Goal: Answer question/provide support: Share knowledge or assist other users

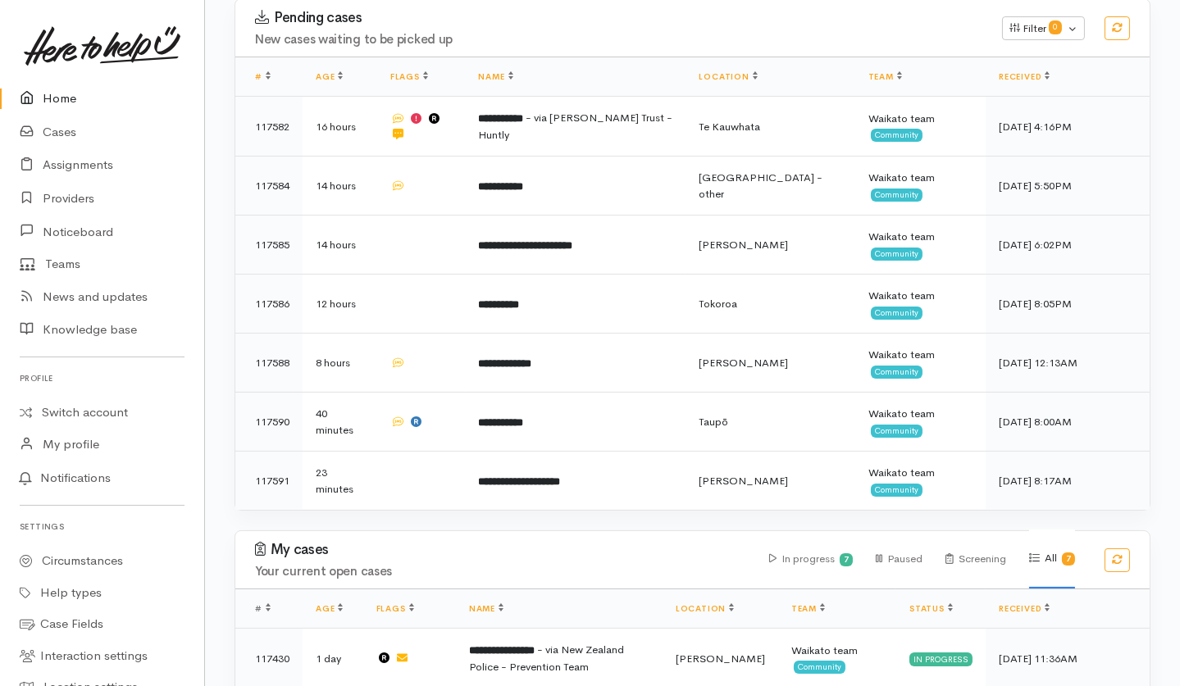
scroll to position [328, 0]
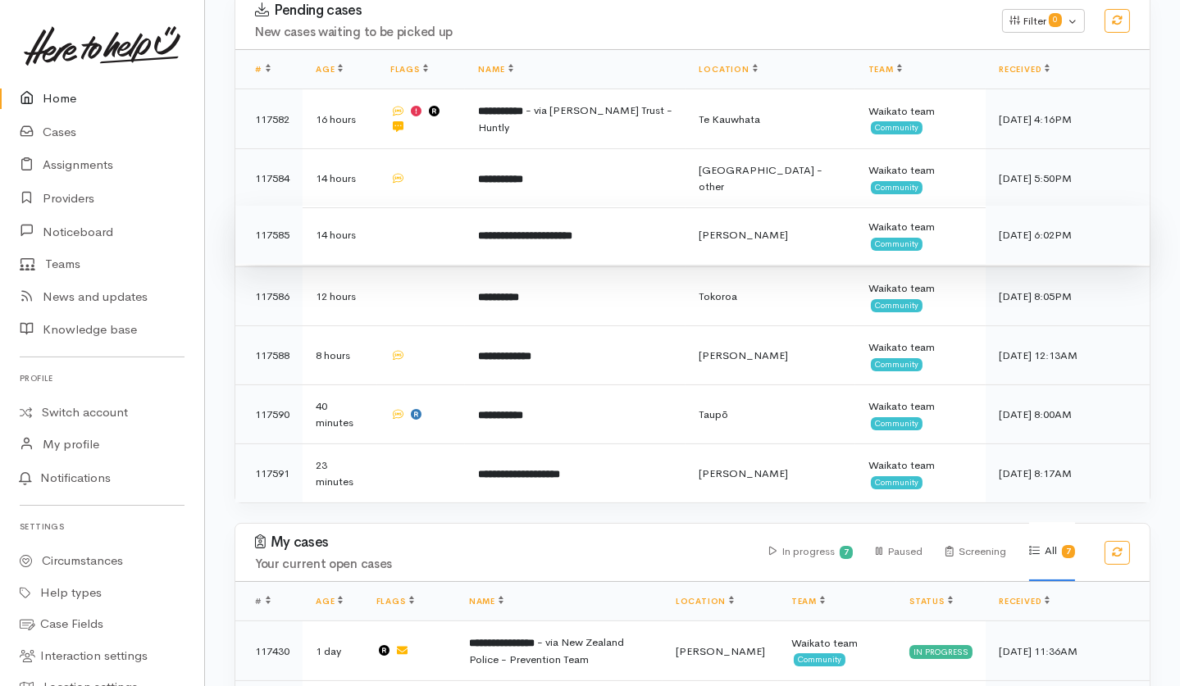
click at [401, 206] on td at bounding box center [421, 235] width 89 height 59
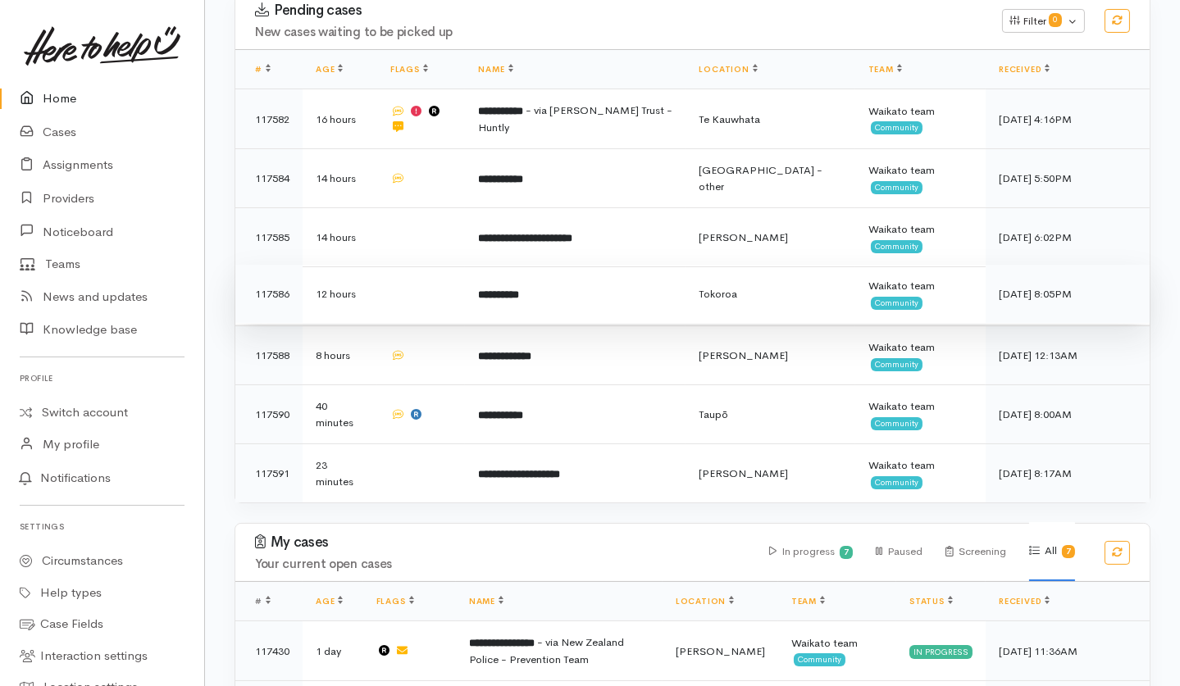
click at [454, 265] on td at bounding box center [421, 294] width 89 height 59
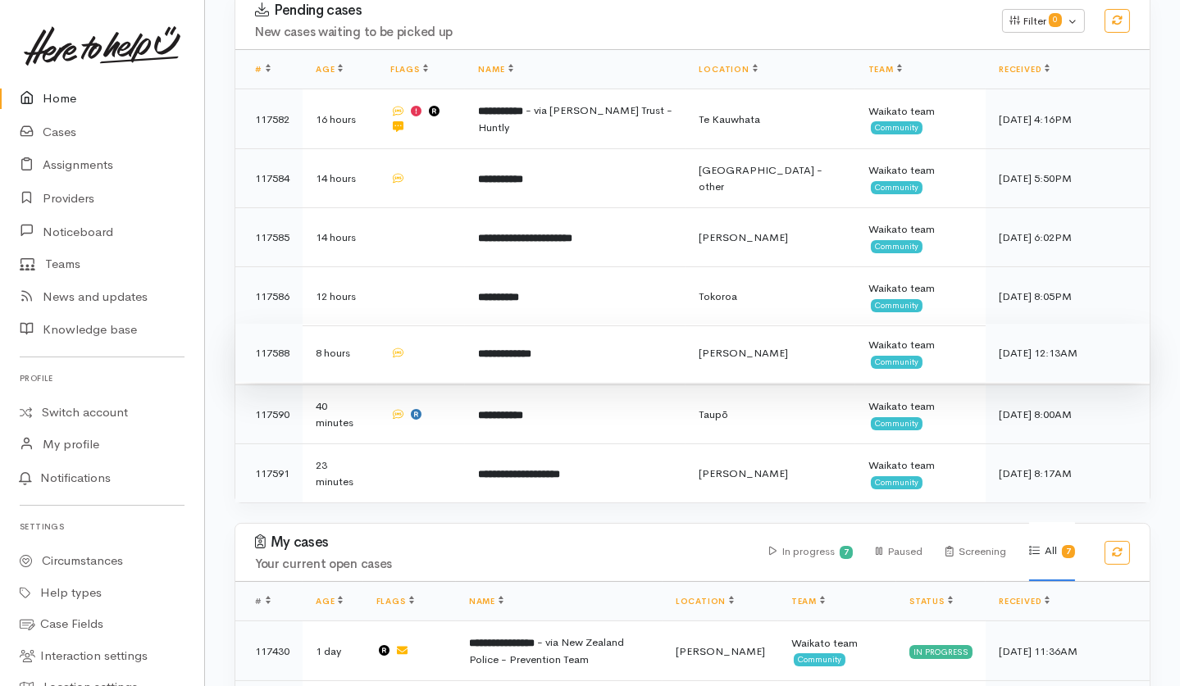
click at [457, 324] on td at bounding box center [421, 353] width 89 height 59
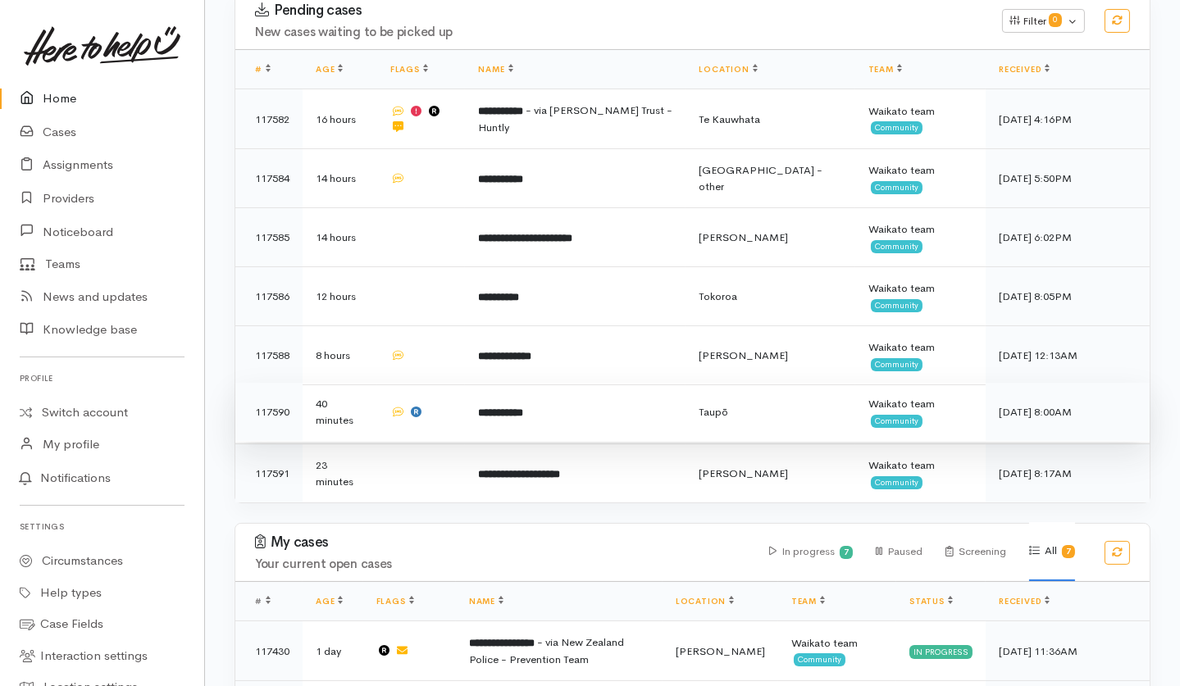
click at [463, 383] on td at bounding box center [421, 412] width 89 height 59
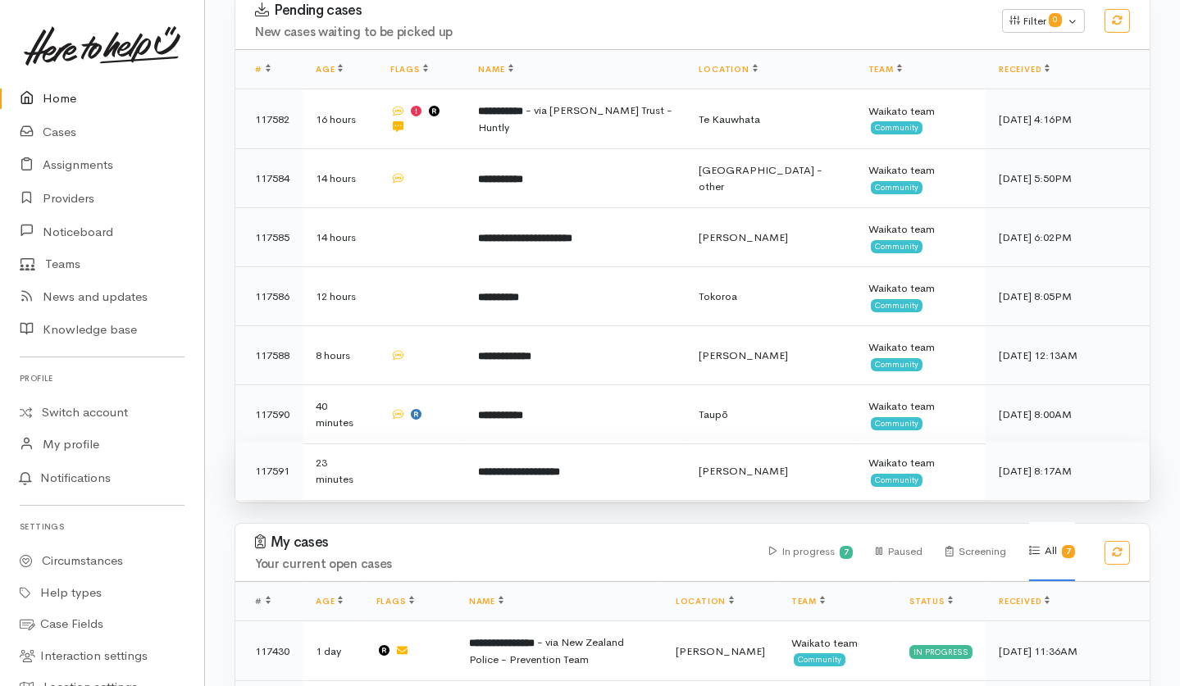
click at [430, 442] on td at bounding box center [421, 471] width 89 height 59
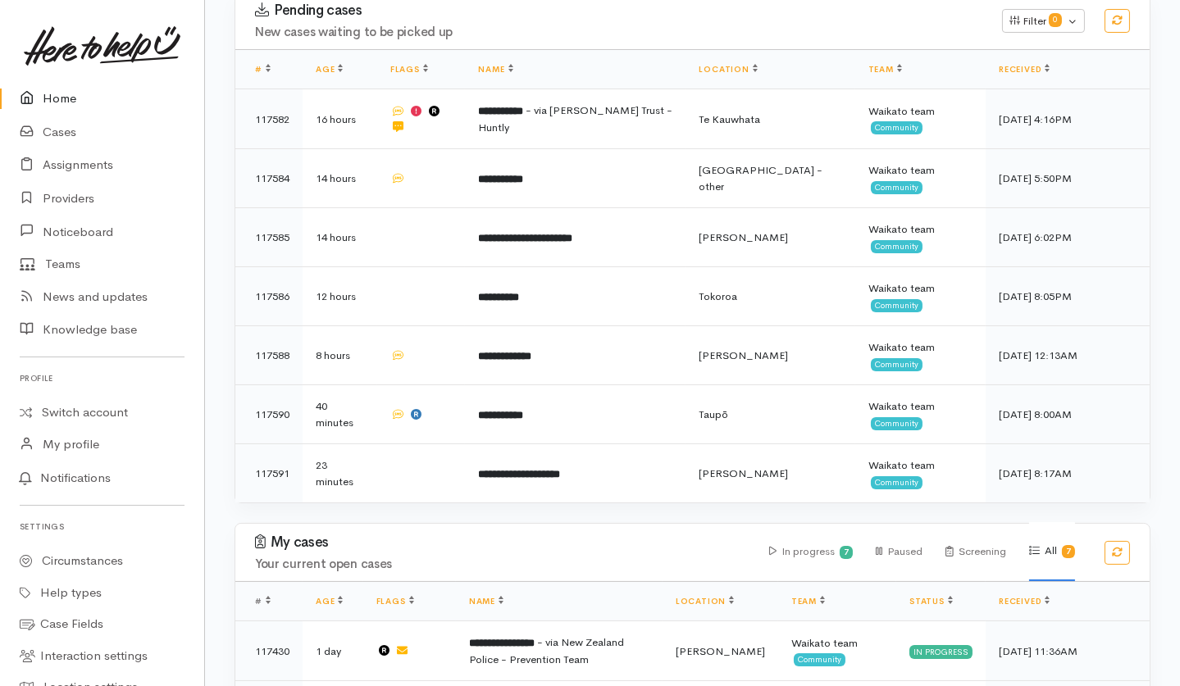
click at [75, 93] on link "Home" at bounding box center [102, 99] width 204 height 34
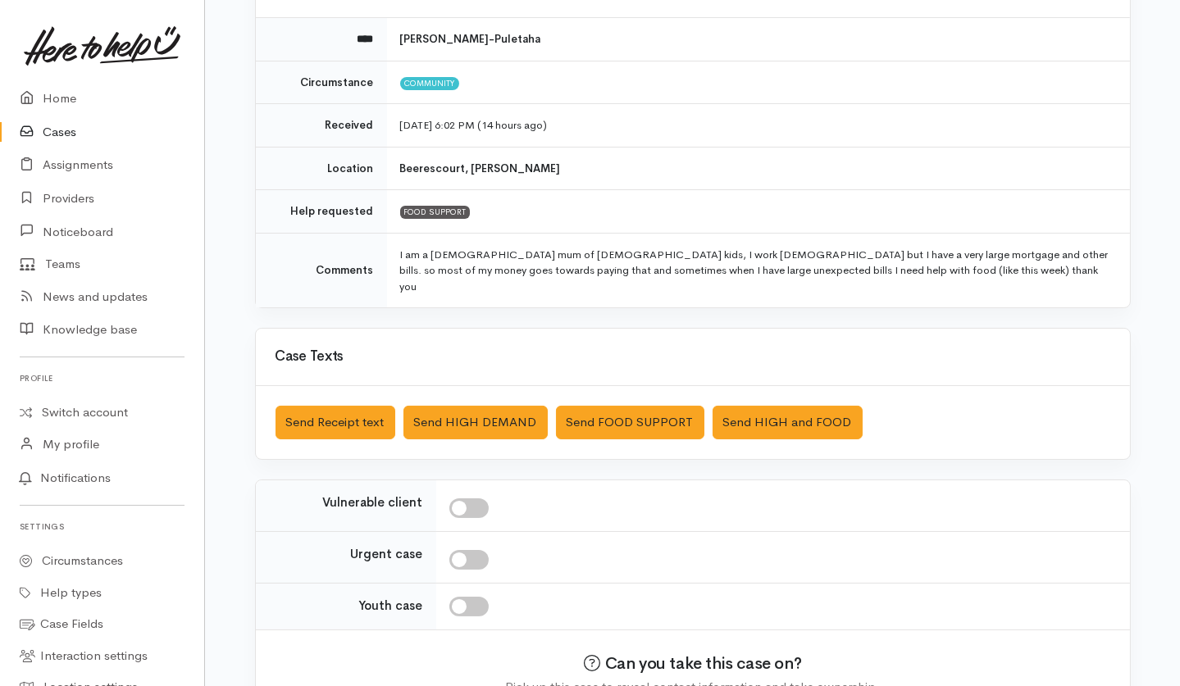
scroll to position [189, 0]
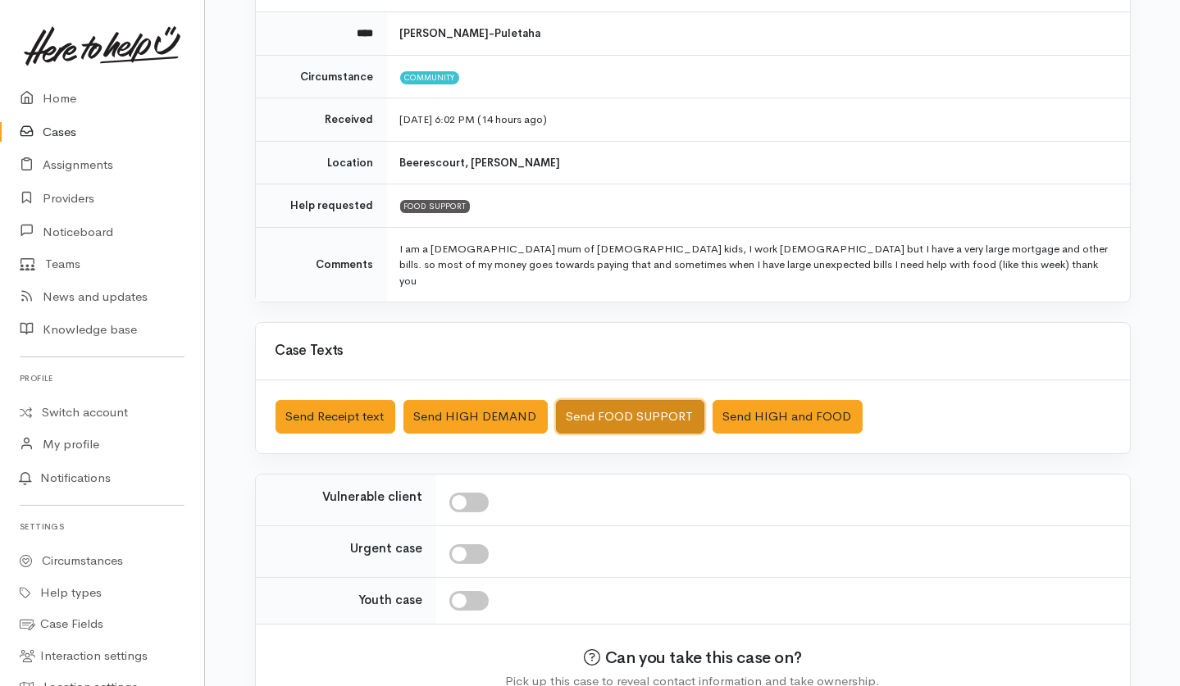
click at [636, 400] on button "Send FOOD SUPPORT" at bounding box center [630, 417] width 148 height 34
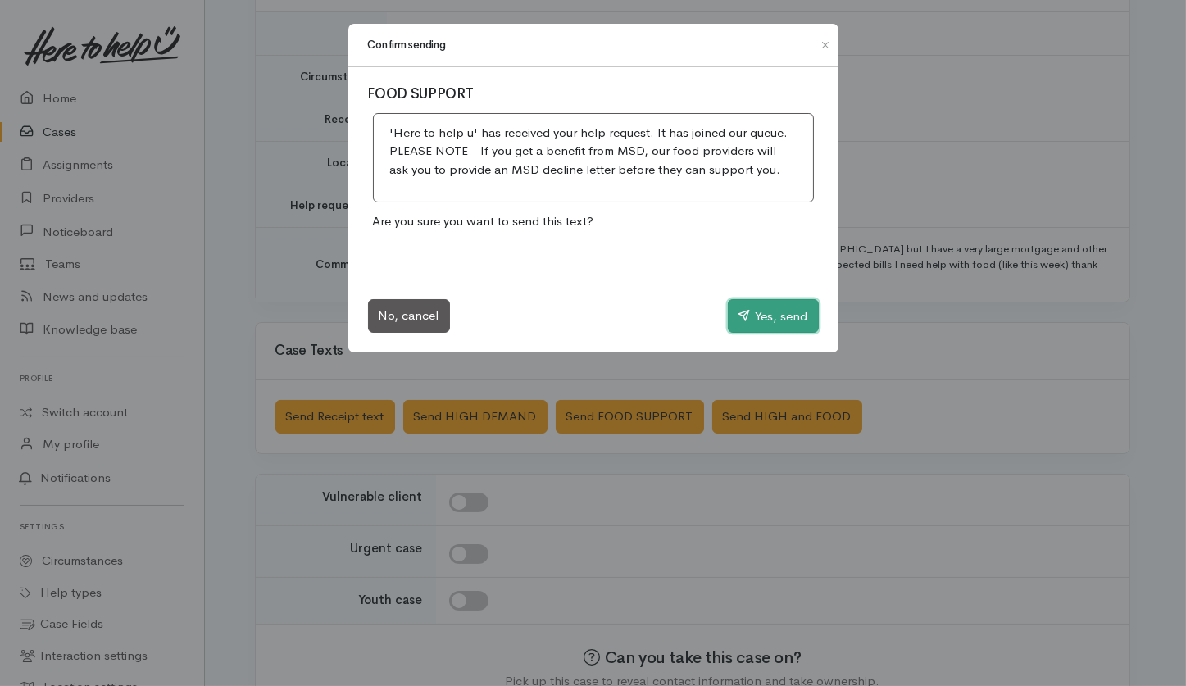
click at [767, 327] on button "Yes, send" at bounding box center [773, 316] width 91 height 34
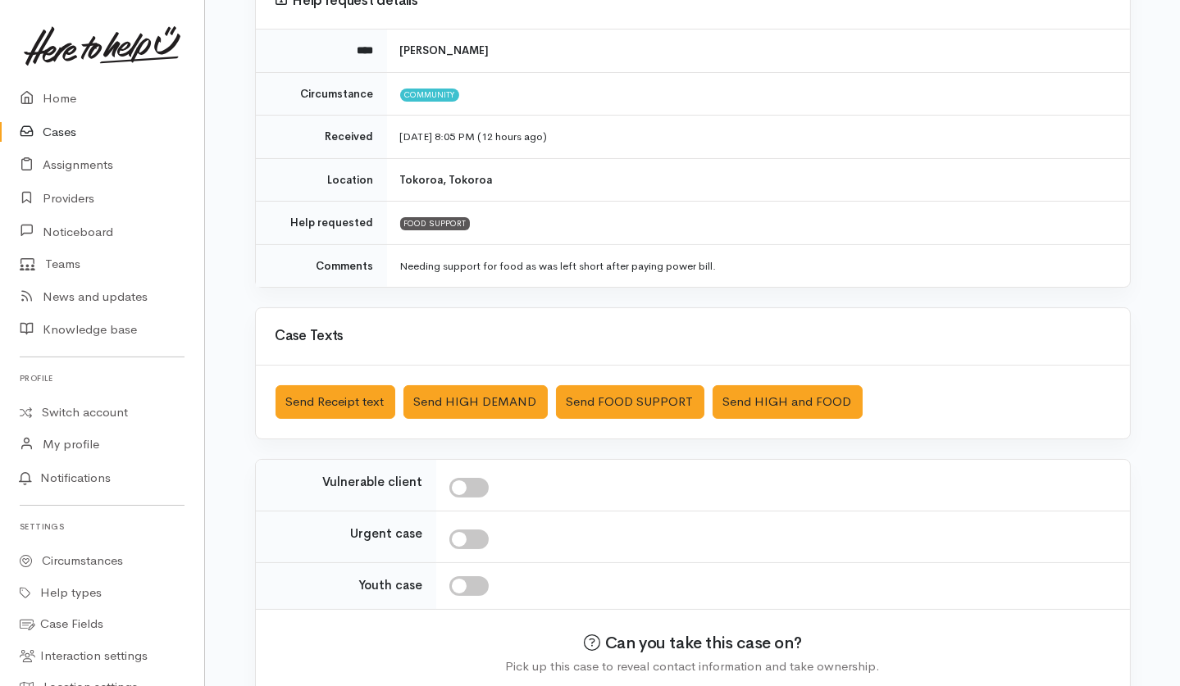
scroll to position [175, 0]
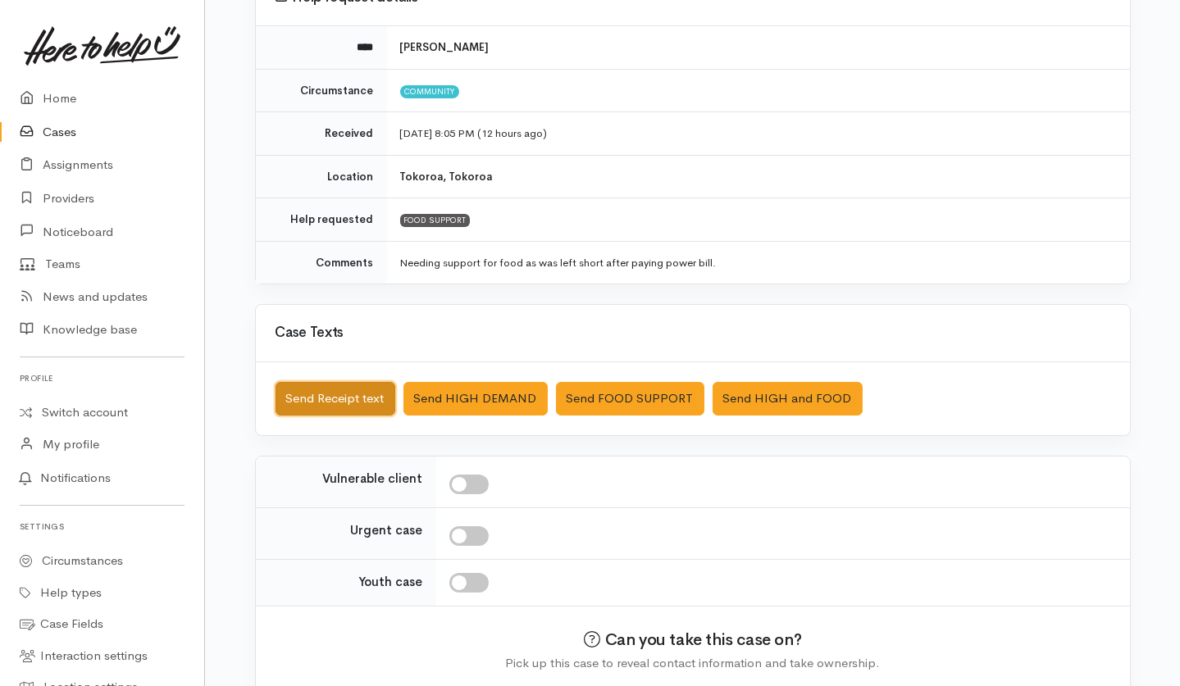
click at [347, 395] on button "Send Receipt text" at bounding box center [335, 399] width 120 height 34
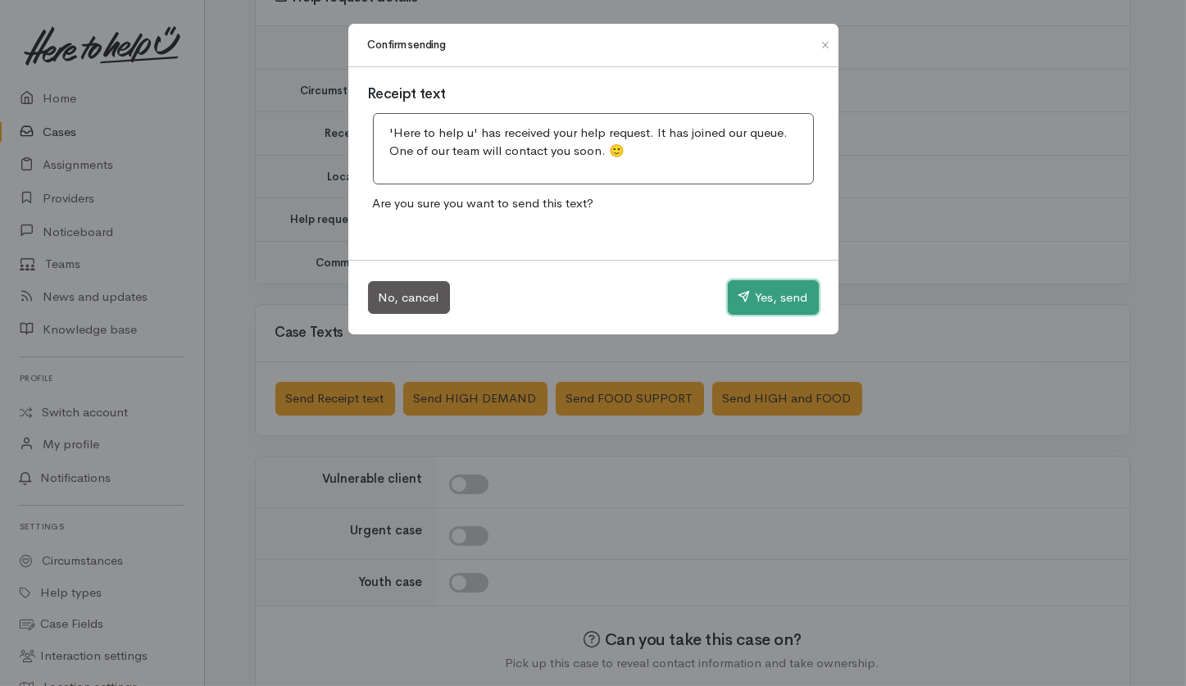
click at [757, 298] on button "Yes, send" at bounding box center [773, 297] width 91 height 34
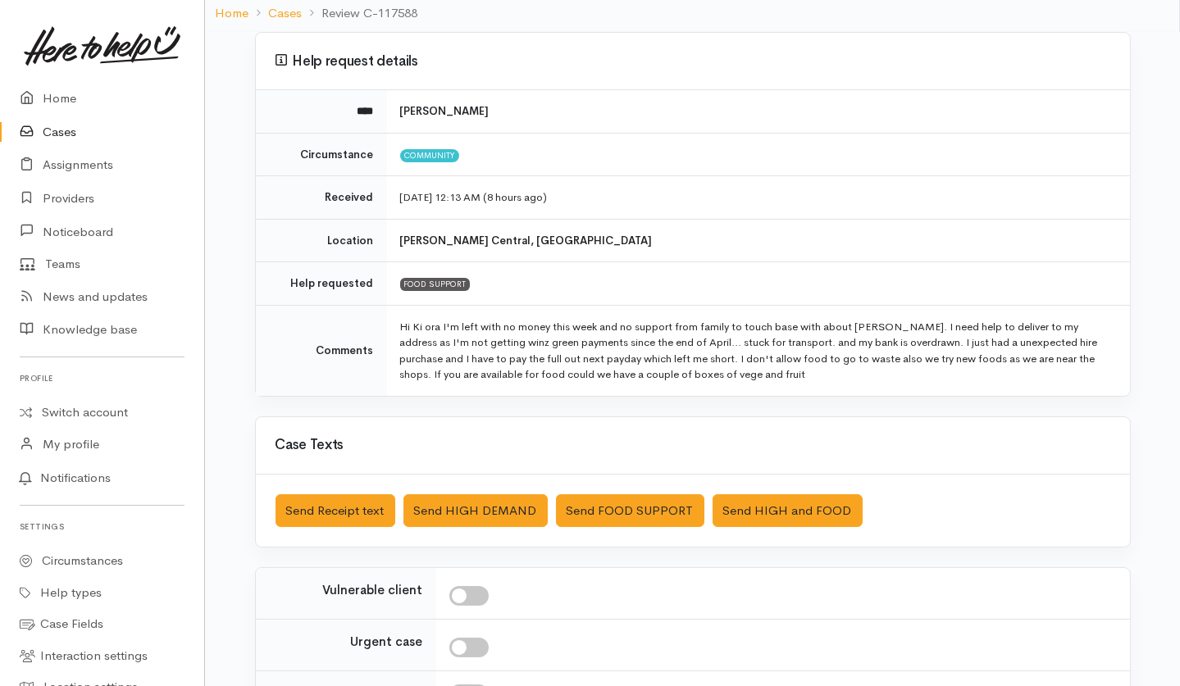
scroll to position [167, 0]
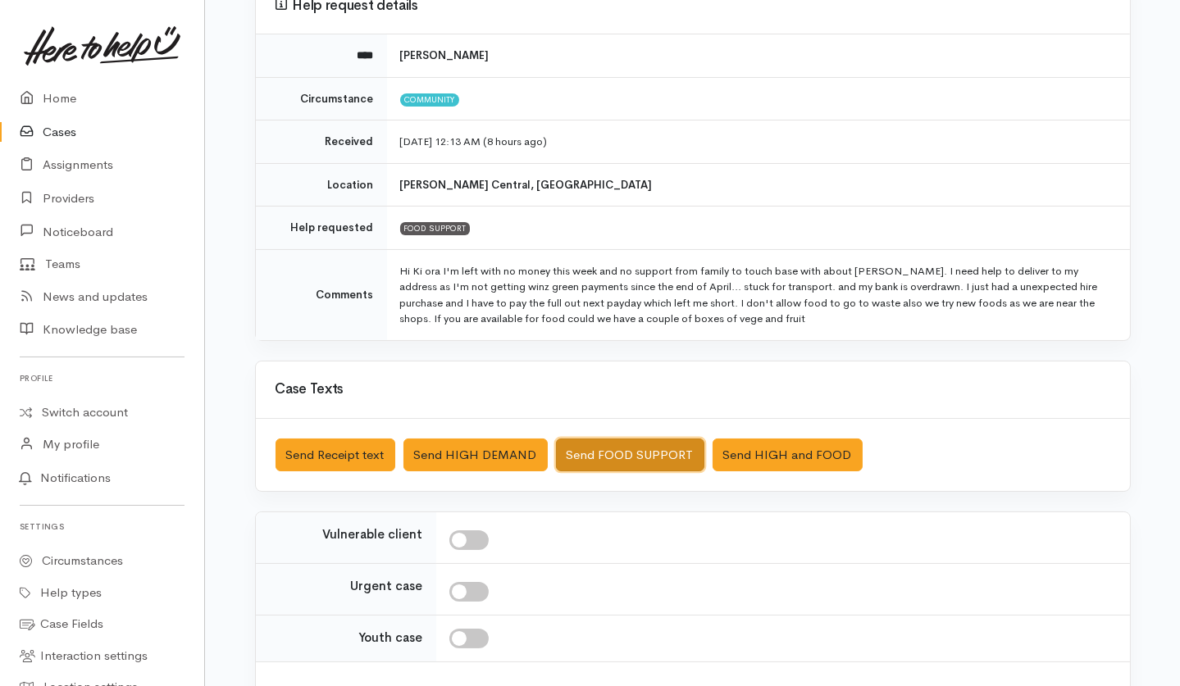
click at [603, 457] on button "Send FOOD SUPPORT" at bounding box center [630, 456] width 148 height 34
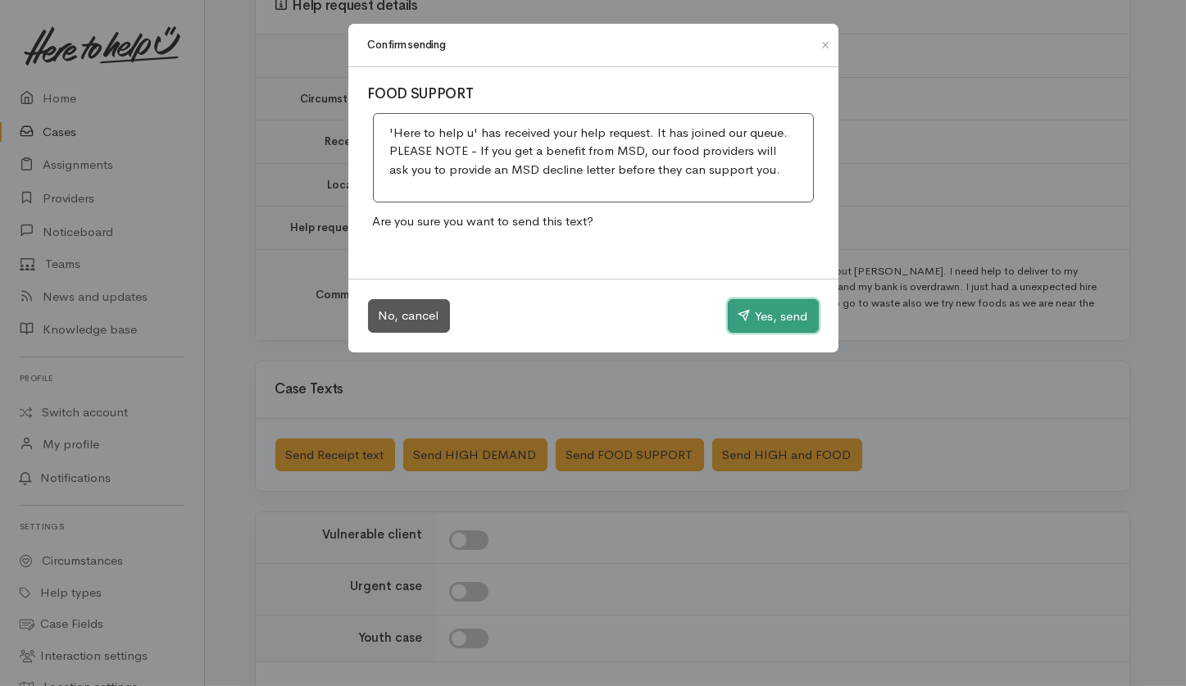
click at [775, 321] on button "Yes, send" at bounding box center [773, 316] width 91 height 34
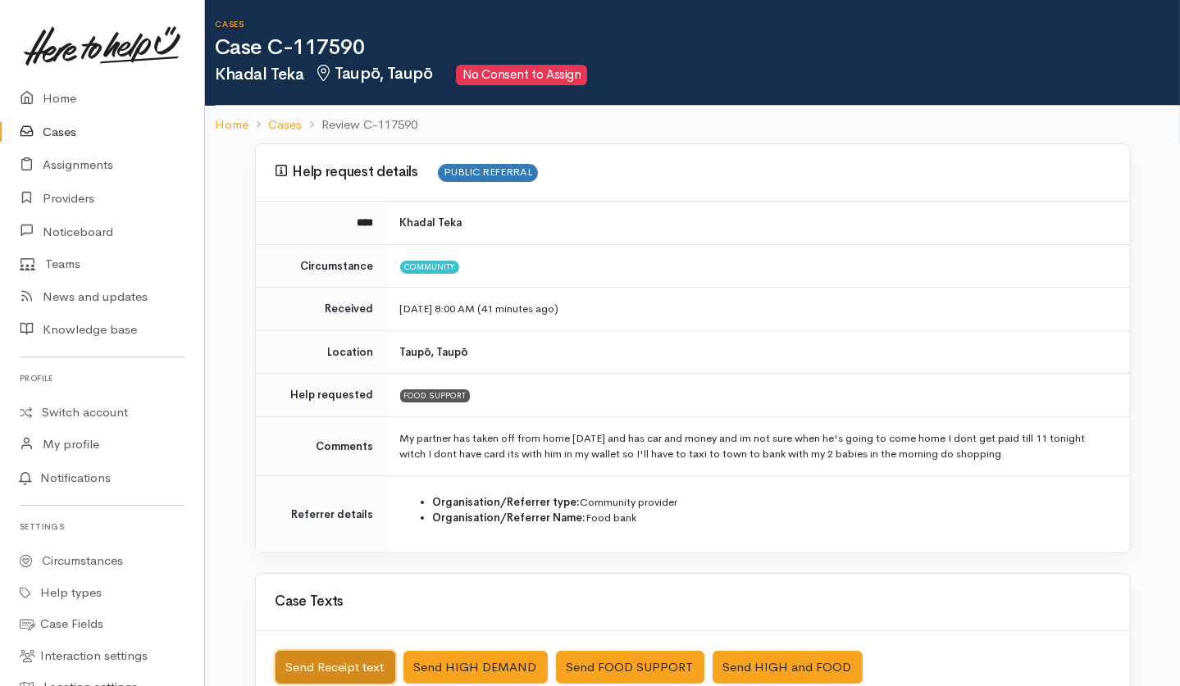
click at [322, 514] on button "Send Receipt text" at bounding box center [335, 668] width 120 height 34
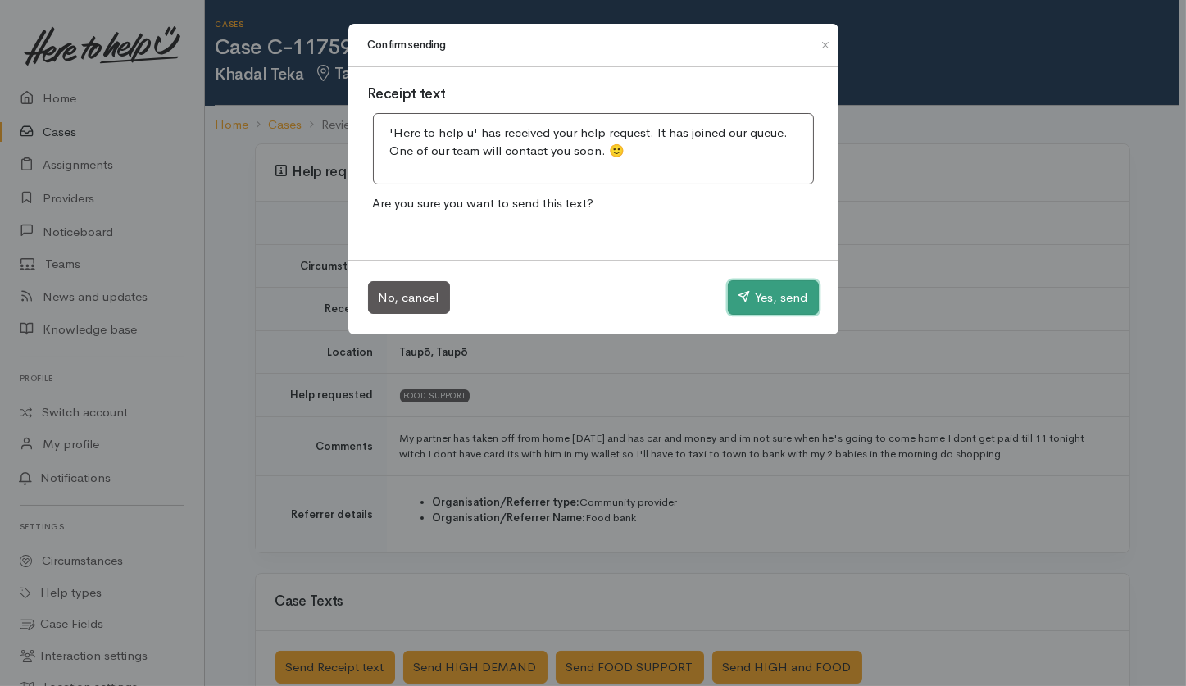
click at [793, 297] on button "Yes, send" at bounding box center [773, 297] width 91 height 34
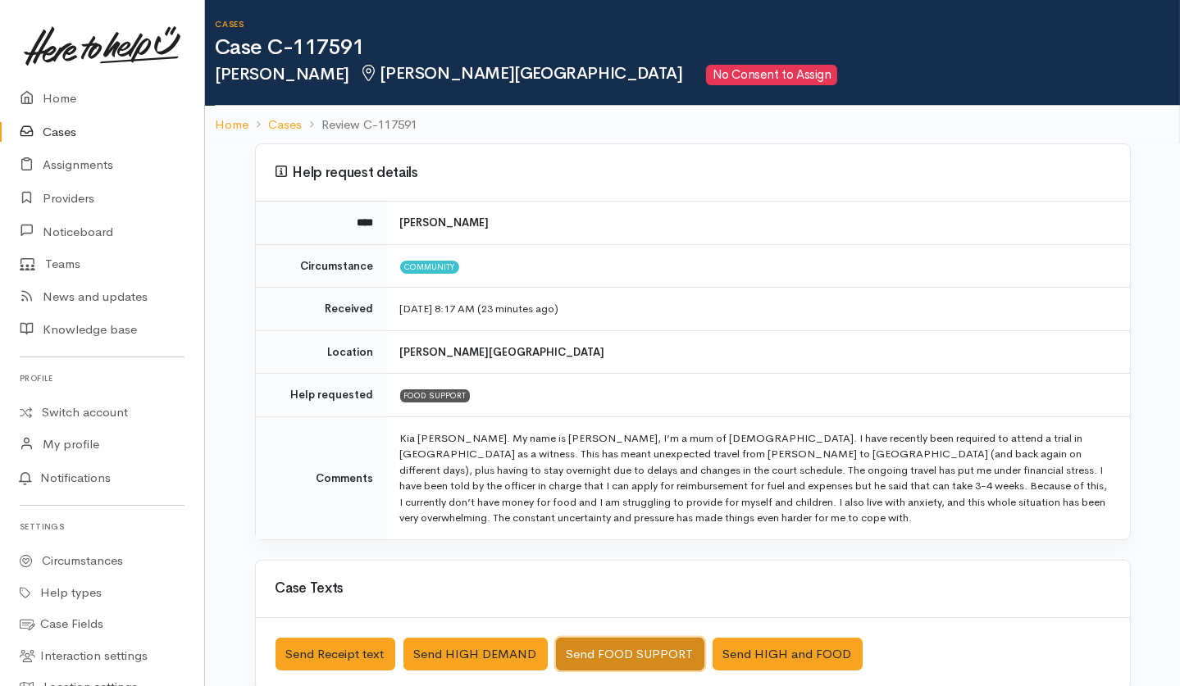
click at [611, 514] on button "Send FOOD SUPPORT" at bounding box center [630, 655] width 148 height 34
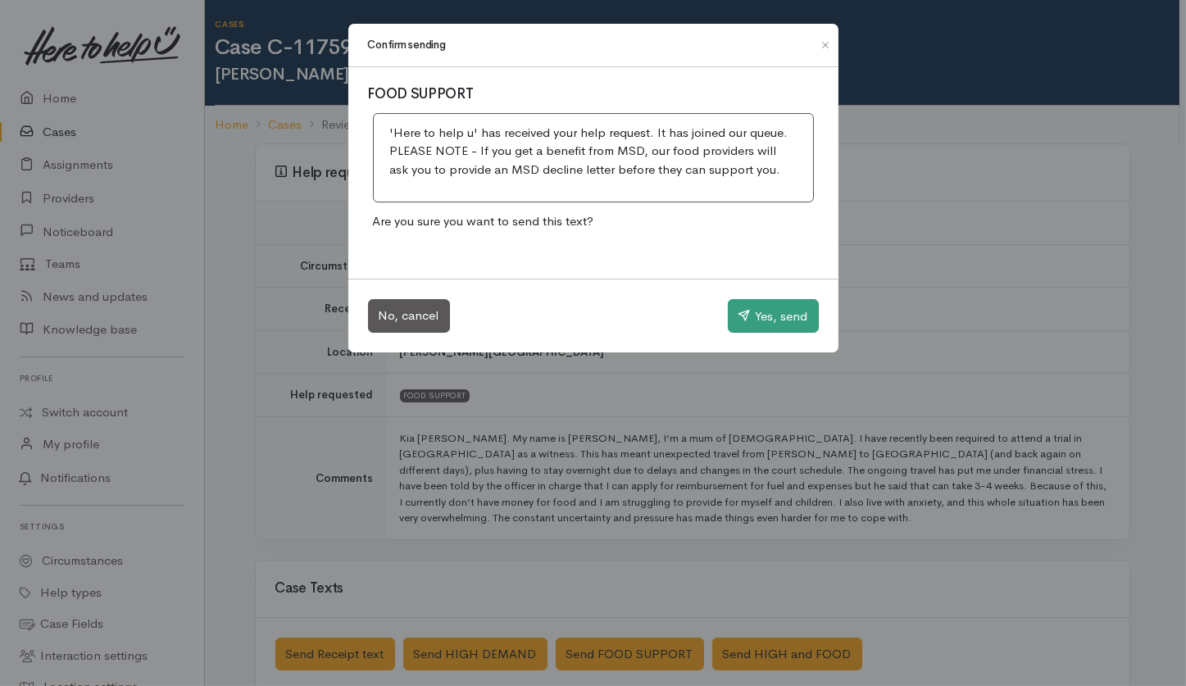
click at [766, 312] on button "Yes, send" at bounding box center [773, 316] width 91 height 34
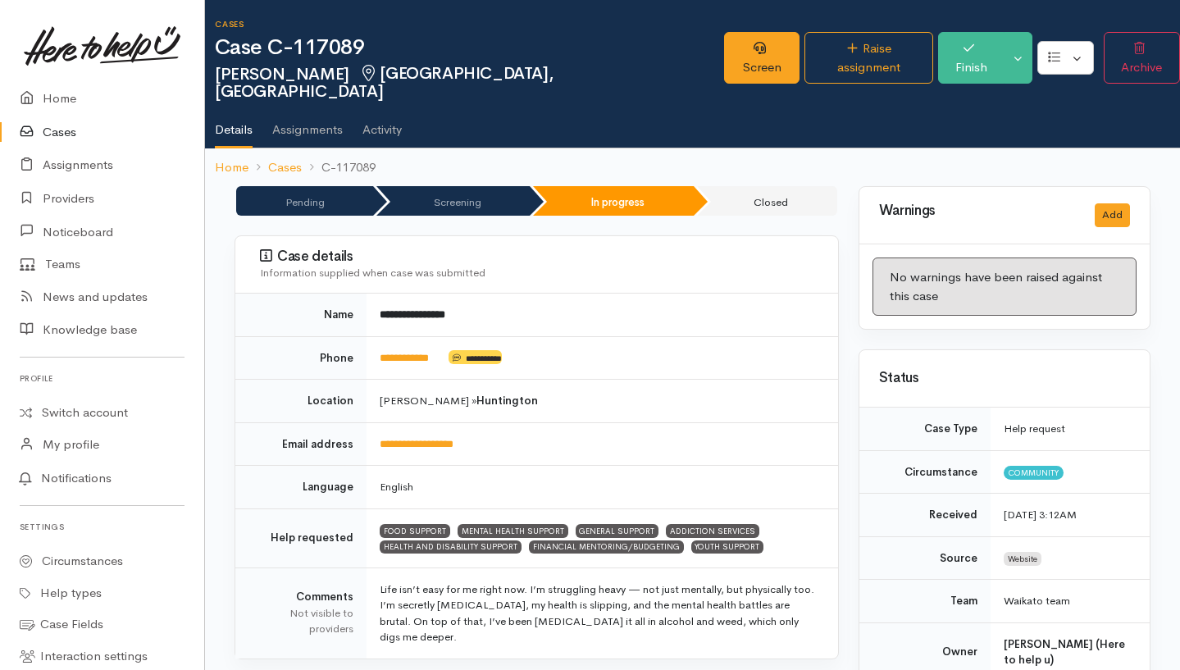
scroll to position [3154, 0]
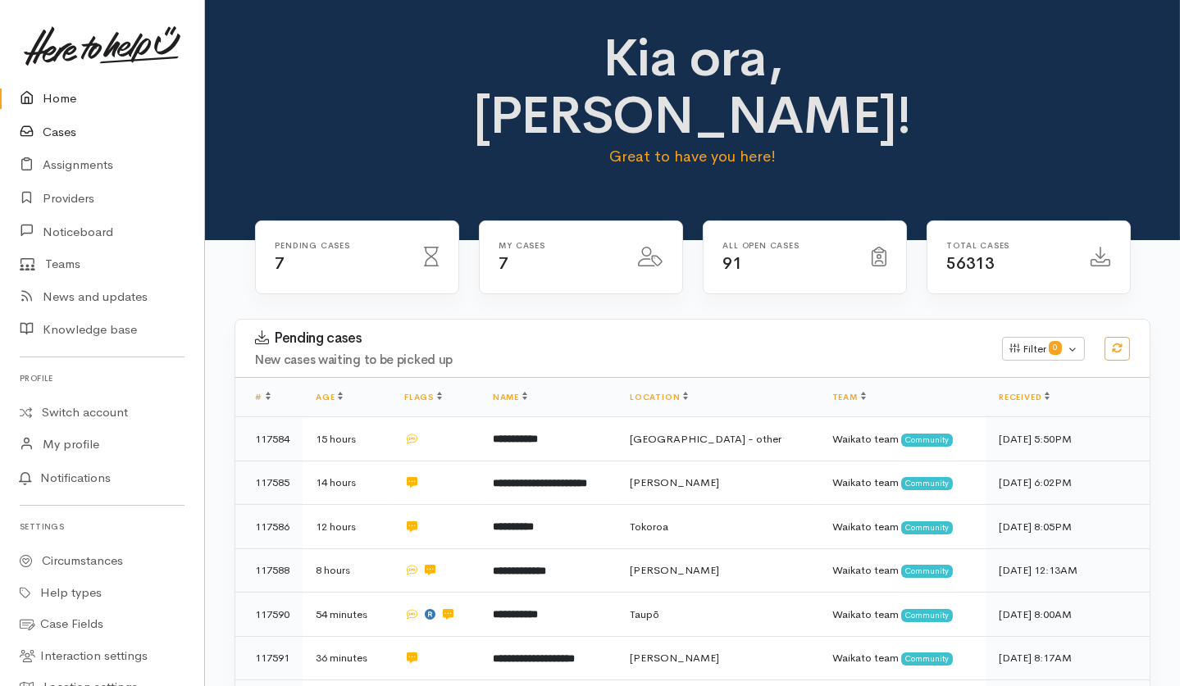
click at [69, 138] on link "Cases" at bounding box center [102, 133] width 204 height 34
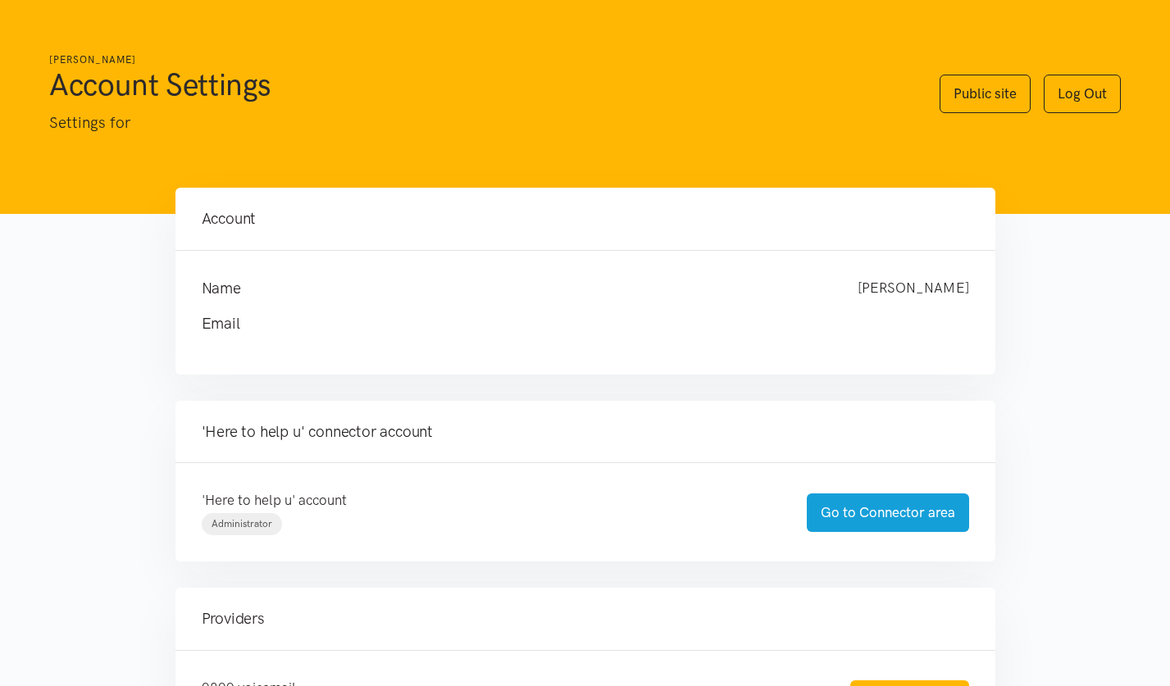
scroll to position [198, 0]
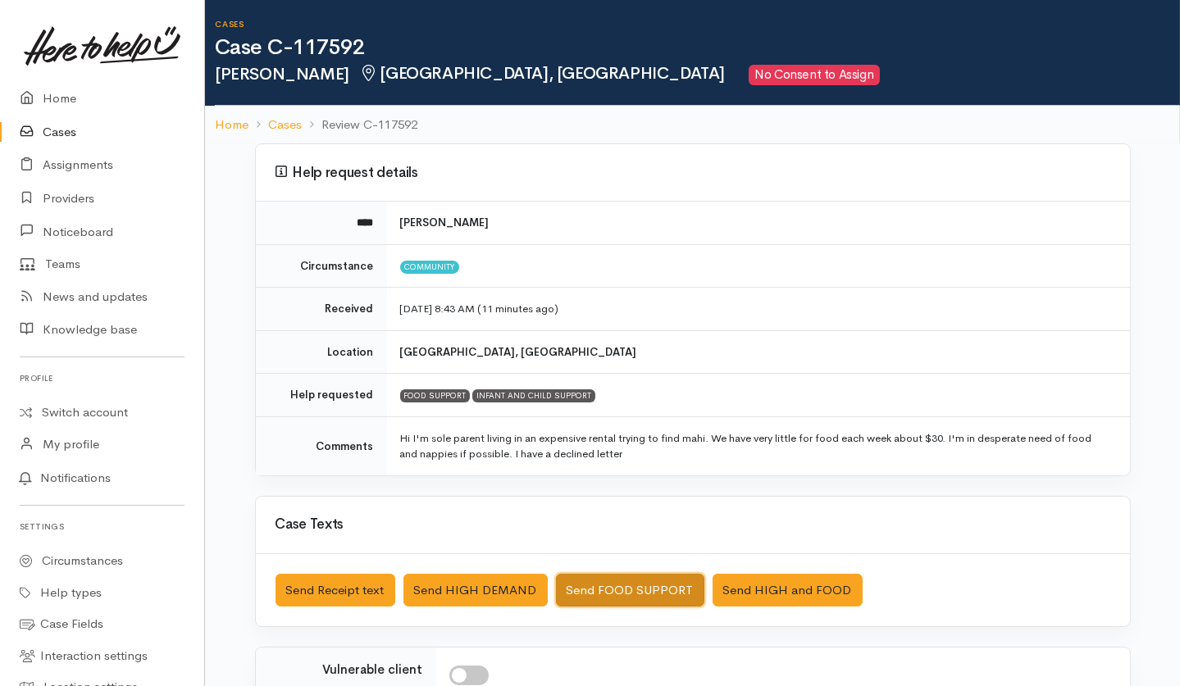
click at [621, 514] on button "Send FOOD SUPPORT" at bounding box center [630, 591] width 148 height 34
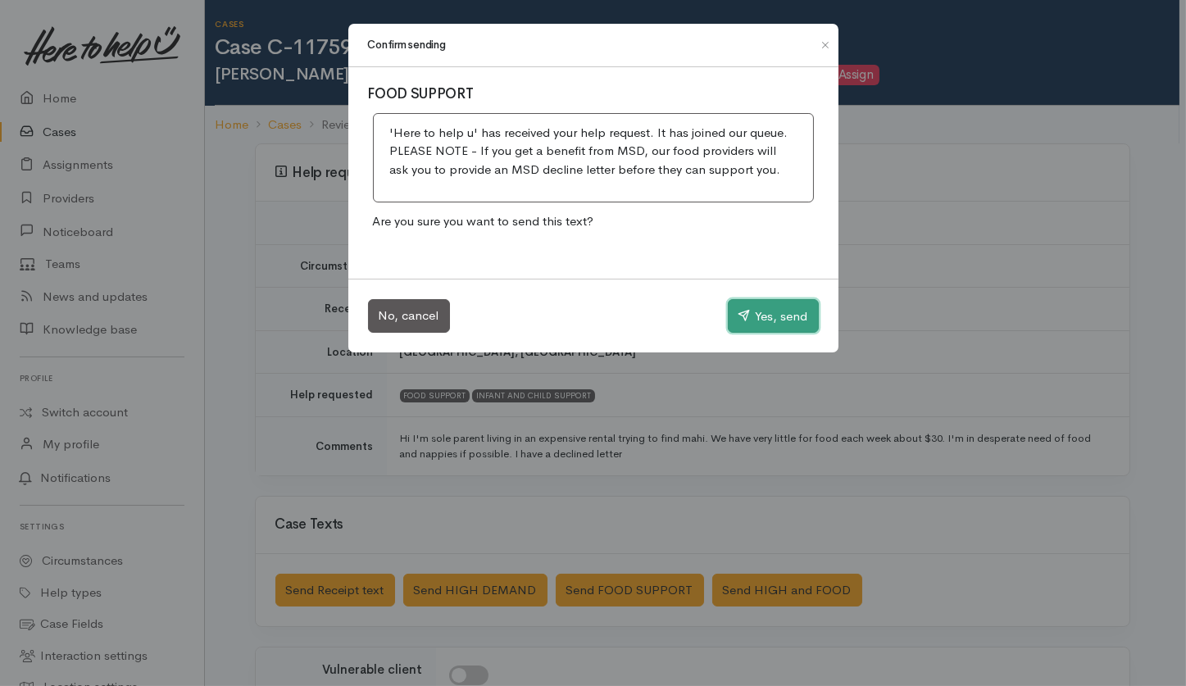
click at [744, 332] on button "Yes, send" at bounding box center [773, 316] width 91 height 34
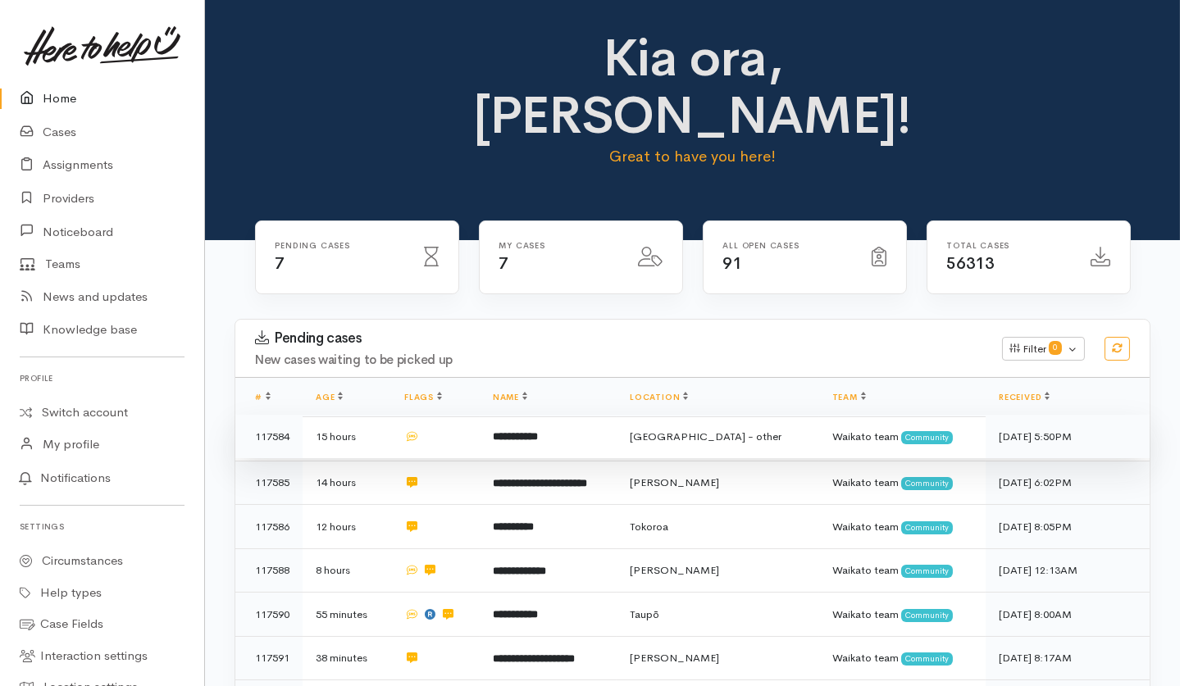
click at [430, 415] on td at bounding box center [435, 437] width 89 height 44
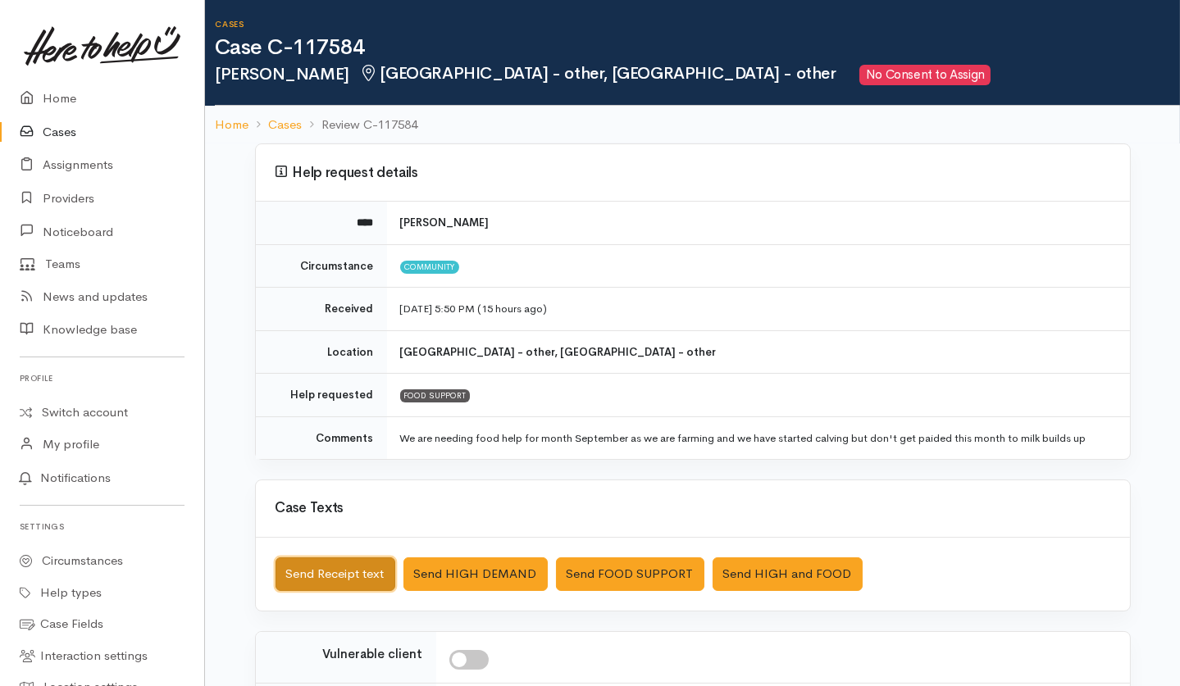
click at [294, 569] on button "Send Receipt text" at bounding box center [335, 574] width 120 height 34
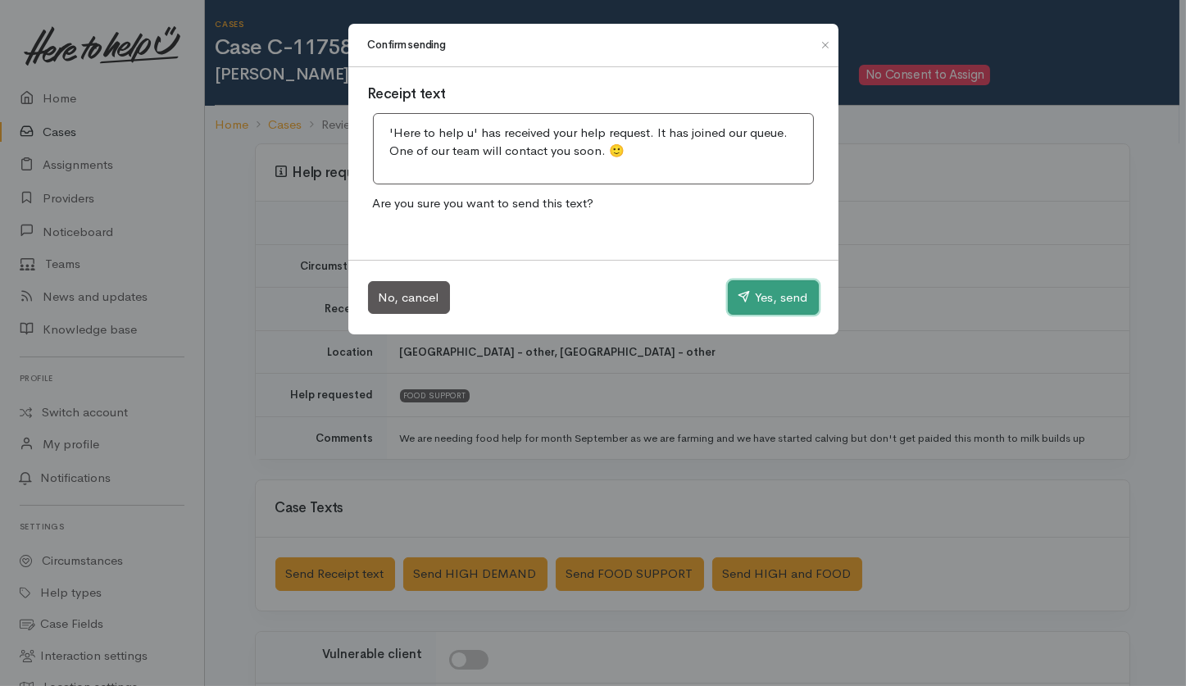
click at [788, 296] on button "Yes, send" at bounding box center [773, 297] width 91 height 34
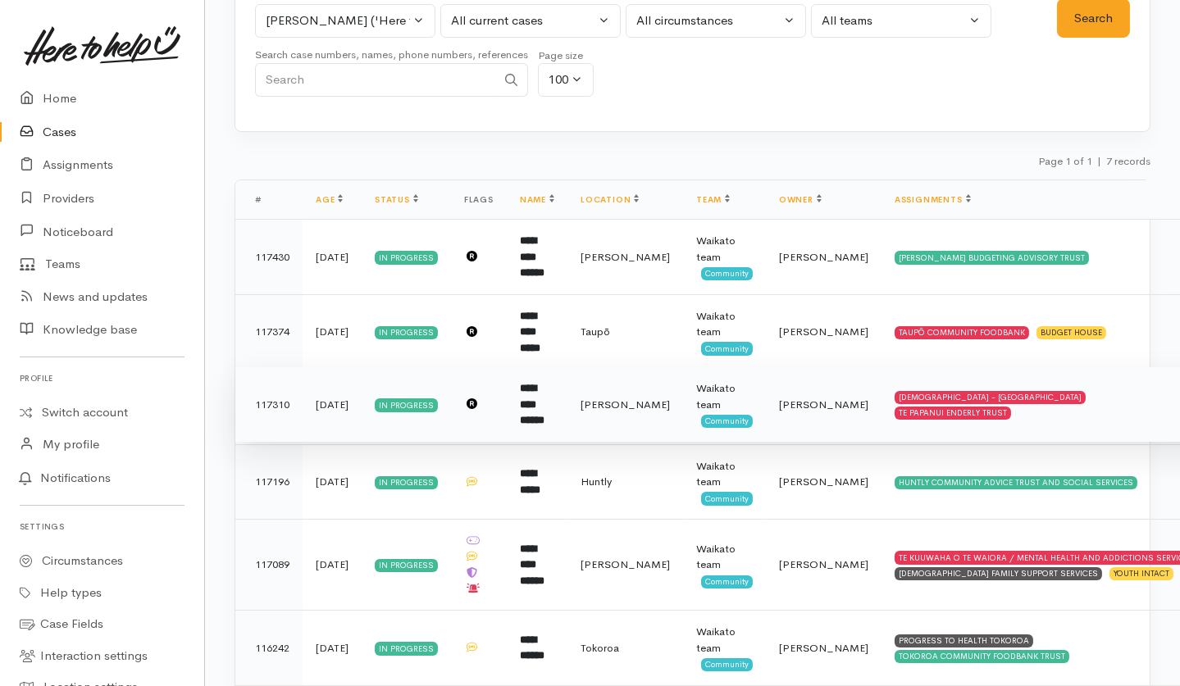
scroll to position [243, 0]
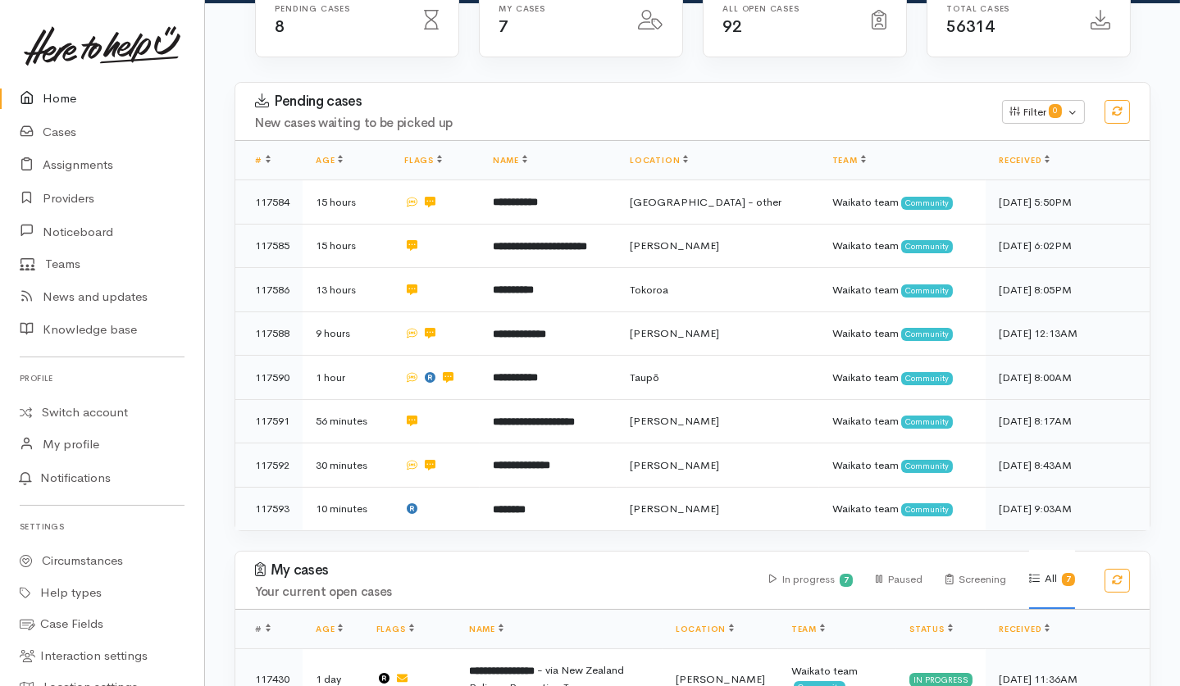
scroll to position [252, 0]
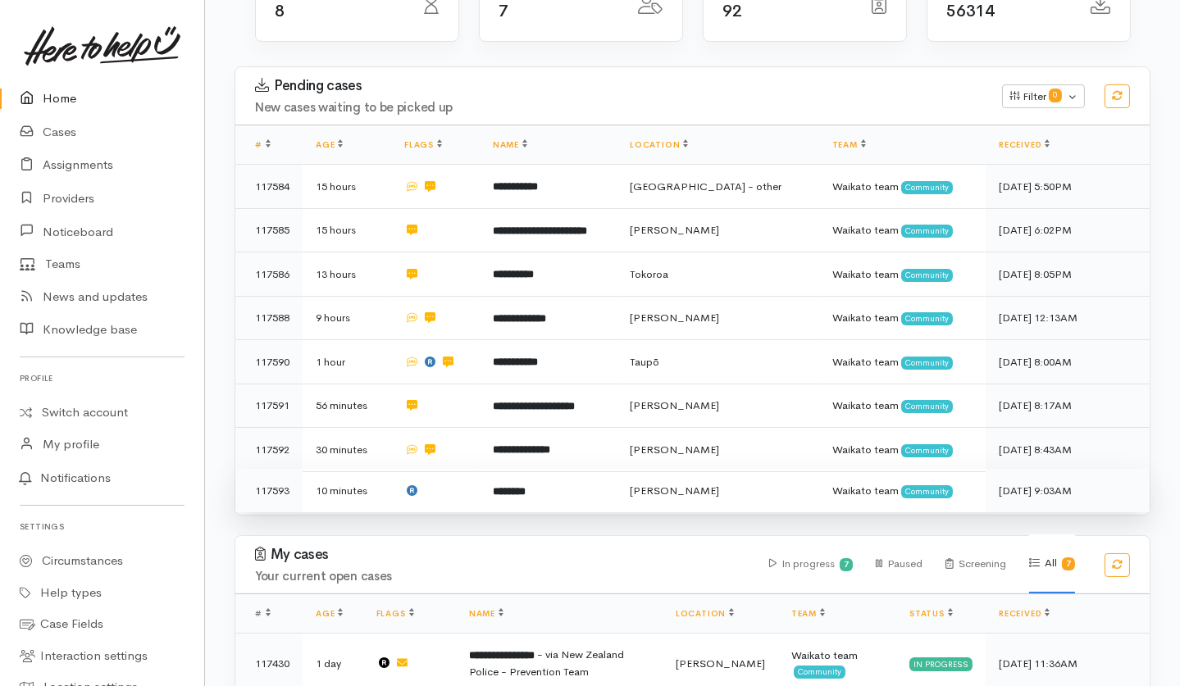
click at [469, 469] on td at bounding box center [435, 490] width 89 height 43
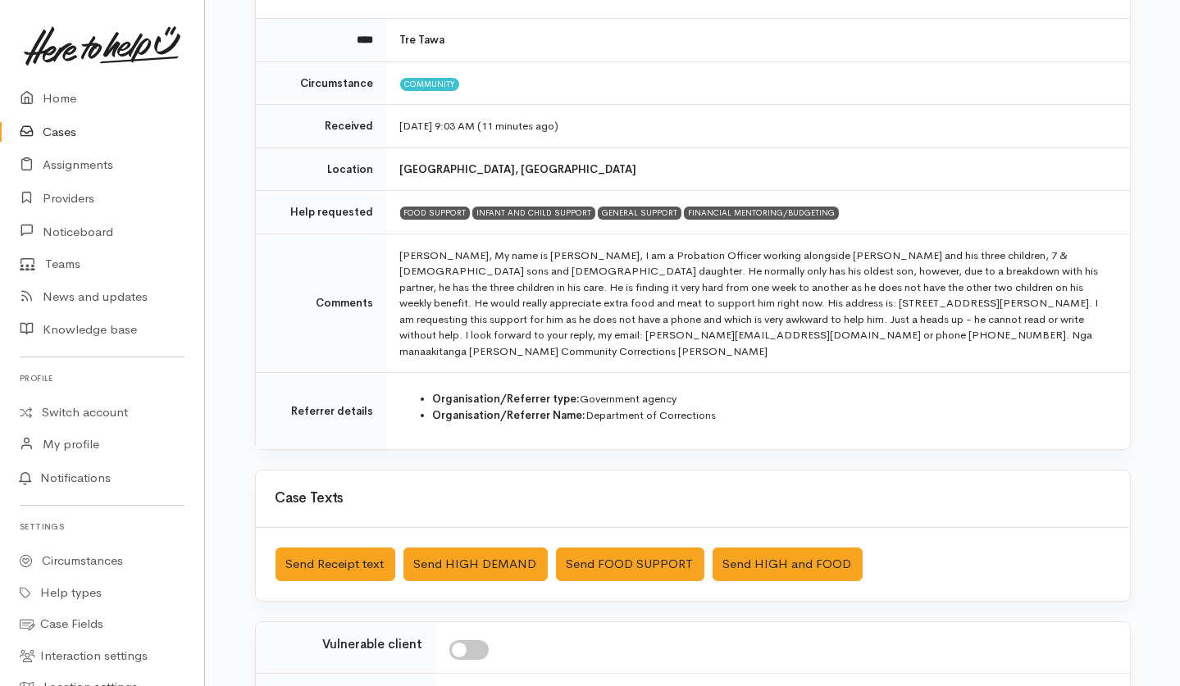
scroll to position [184, 0]
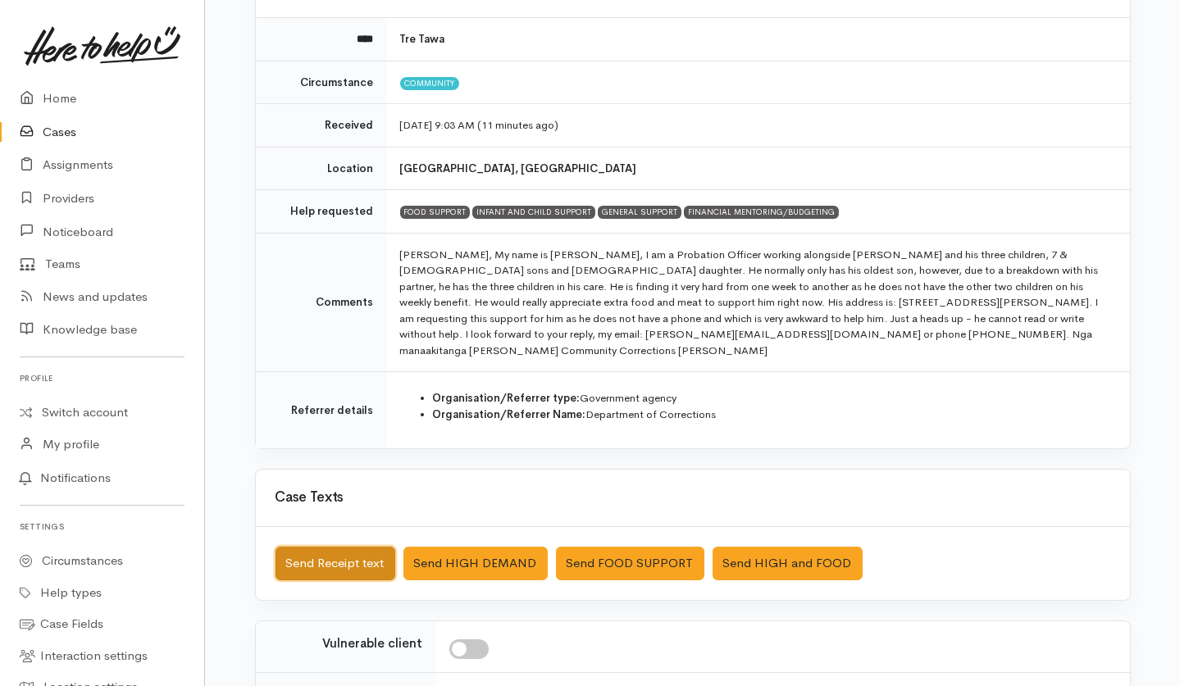
click at [345, 514] on button "Send Receipt text" at bounding box center [335, 564] width 120 height 34
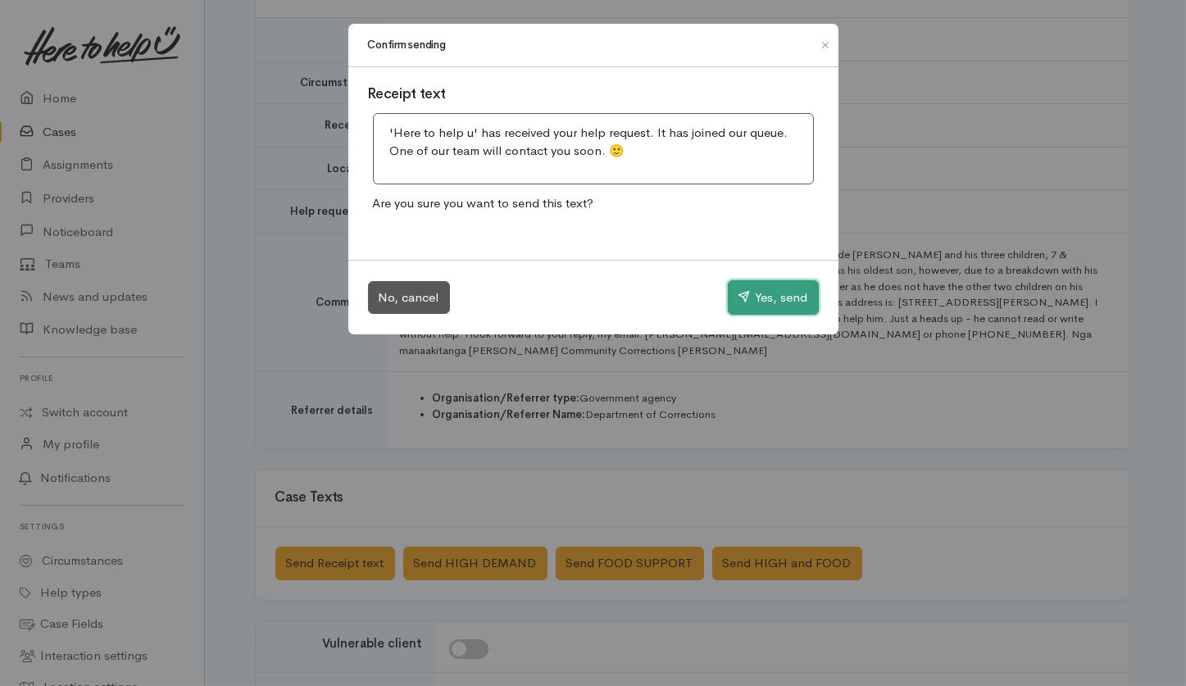
click at [776, 299] on button "Yes, send" at bounding box center [773, 297] width 91 height 34
